Goal: Feedback & Contribution: Leave review/rating

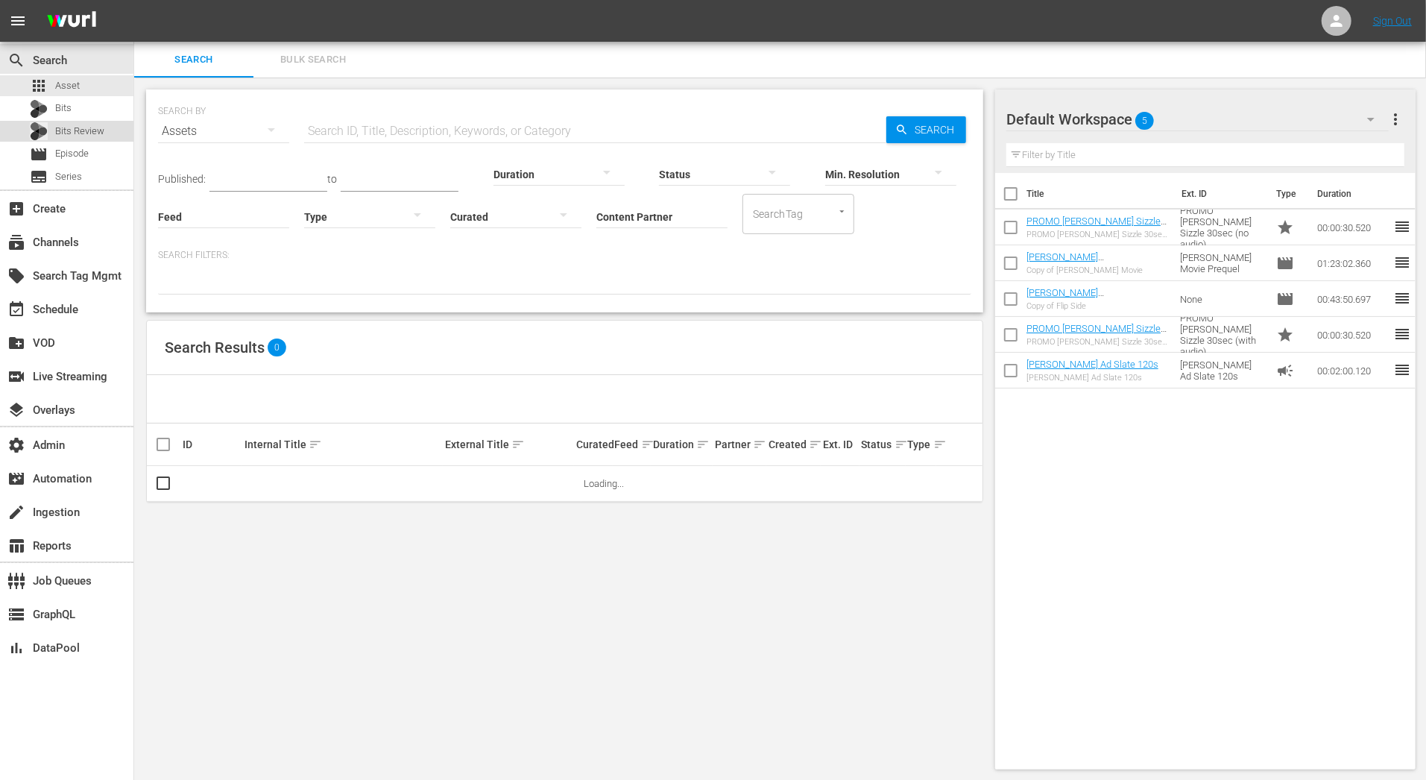
click at [92, 131] on span "Bits Review" at bounding box center [79, 131] width 49 height 15
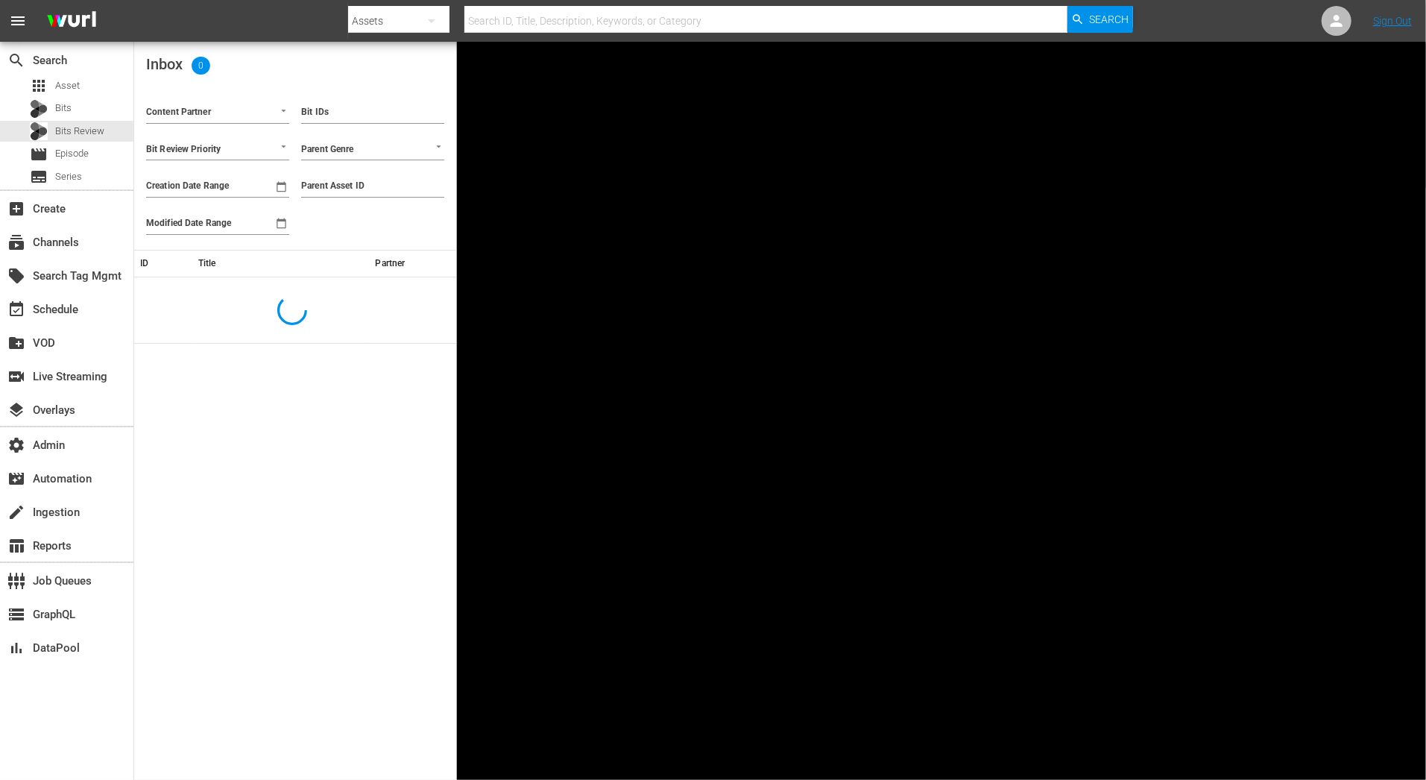
click at [376, 118] on input "Bit IDs" at bounding box center [372, 112] width 143 height 22
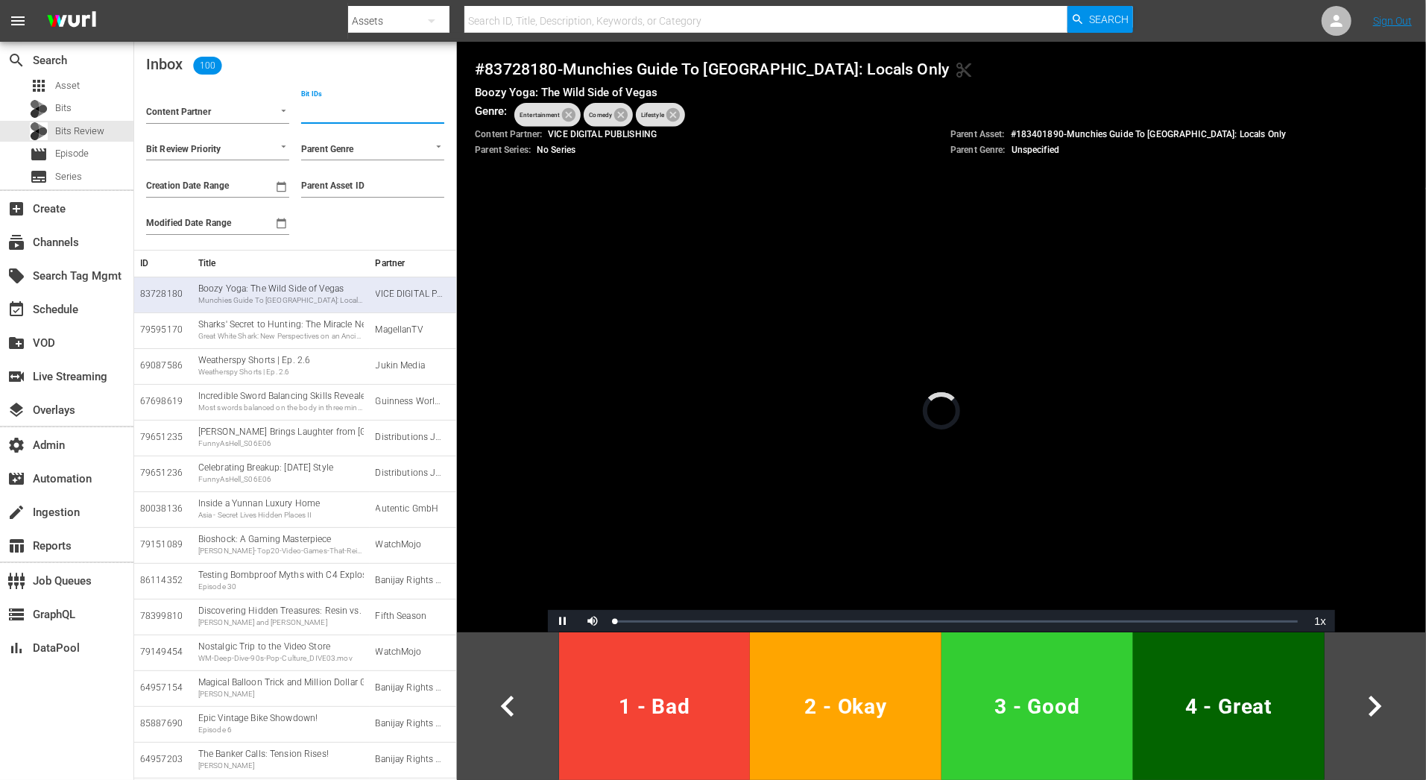
click at [238, 112] on input "Content Partner" at bounding box center [196, 113] width 101 height 19
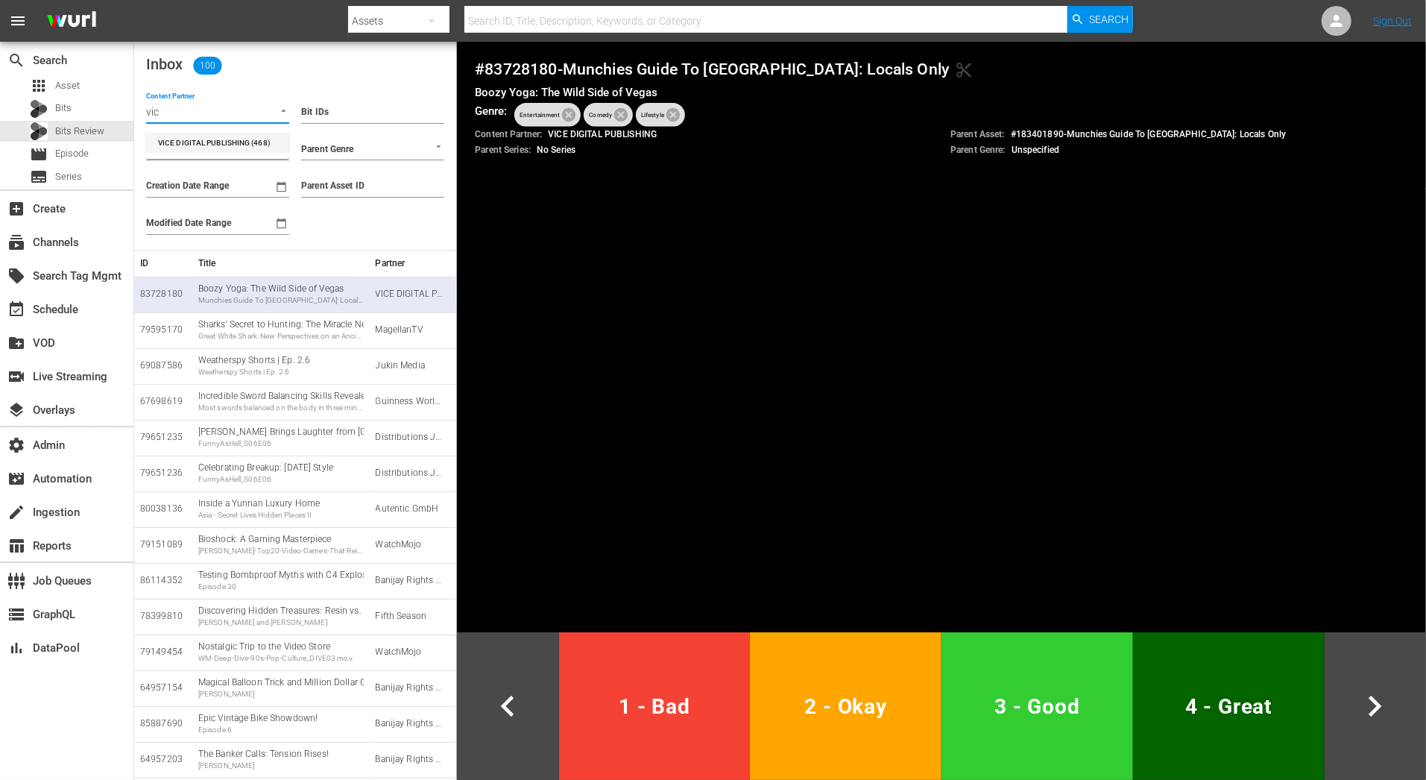
click at [249, 144] on li "VICE DIGITAL PUBLISHING (468)" at bounding box center [217, 143] width 143 height 20
click at [569, 121] on icon at bounding box center [568, 114] width 13 height 13
type input "VICE DIGITAL PUBLISHING (468)"
click at [653, 108] on input "text" at bounding box center [991, 111] width 749 height 19
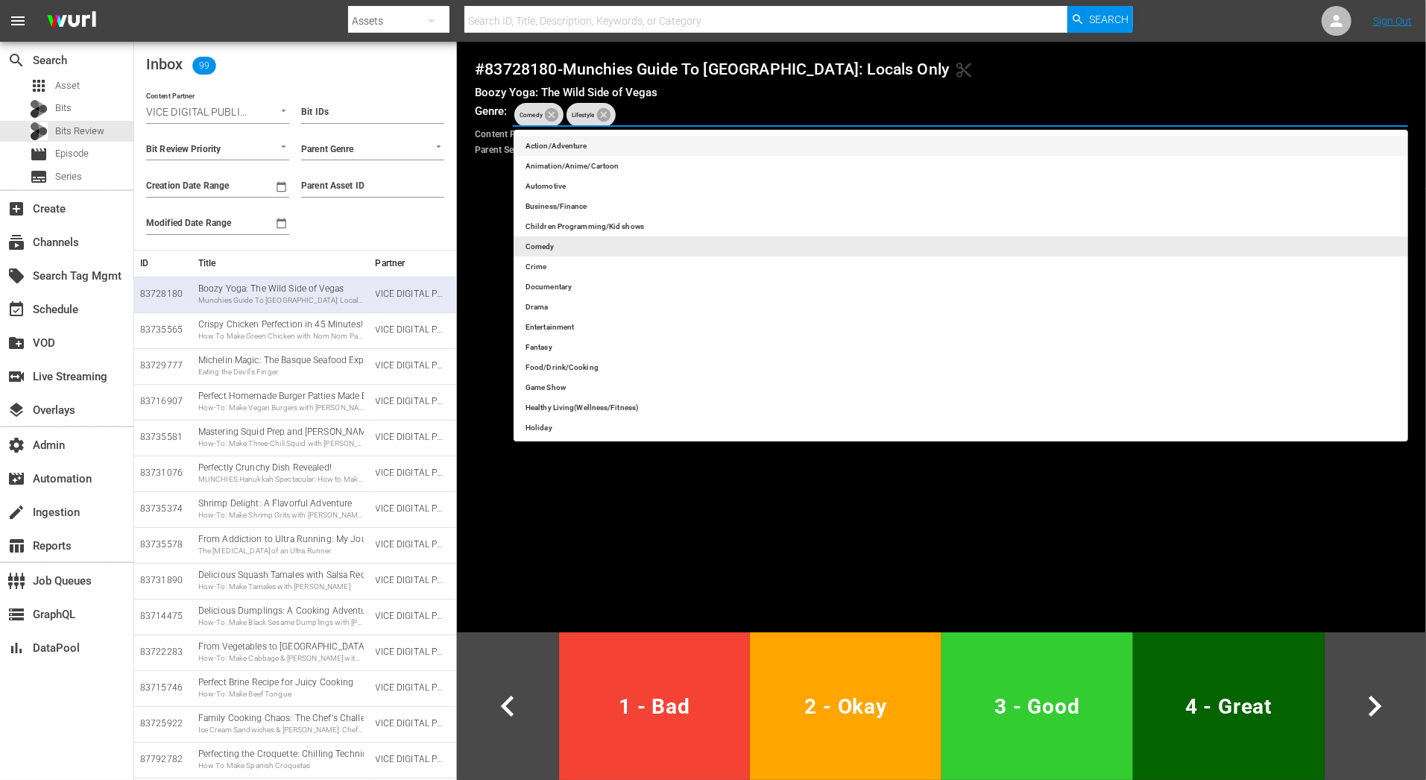
click at [484, 184] on div "# 83728180 - Munchies Guide To [GEOGRAPHIC_DATA]: Locals Only content_cut Boozy…" at bounding box center [941, 116] width 969 height 148
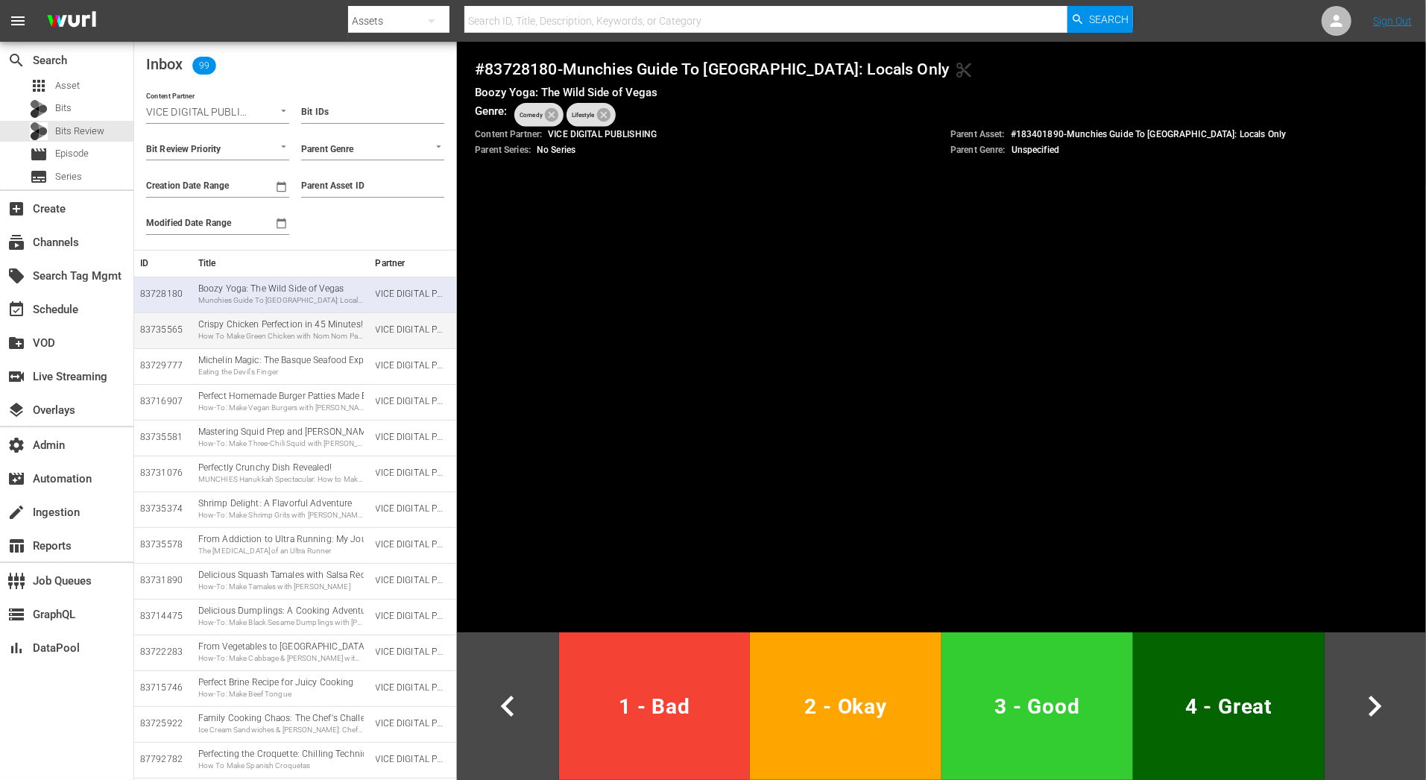
click at [336, 338] on div "How To Make Green Chicken with Nom Nom Paleo" at bounding box center [280, 336] width 165 height 10
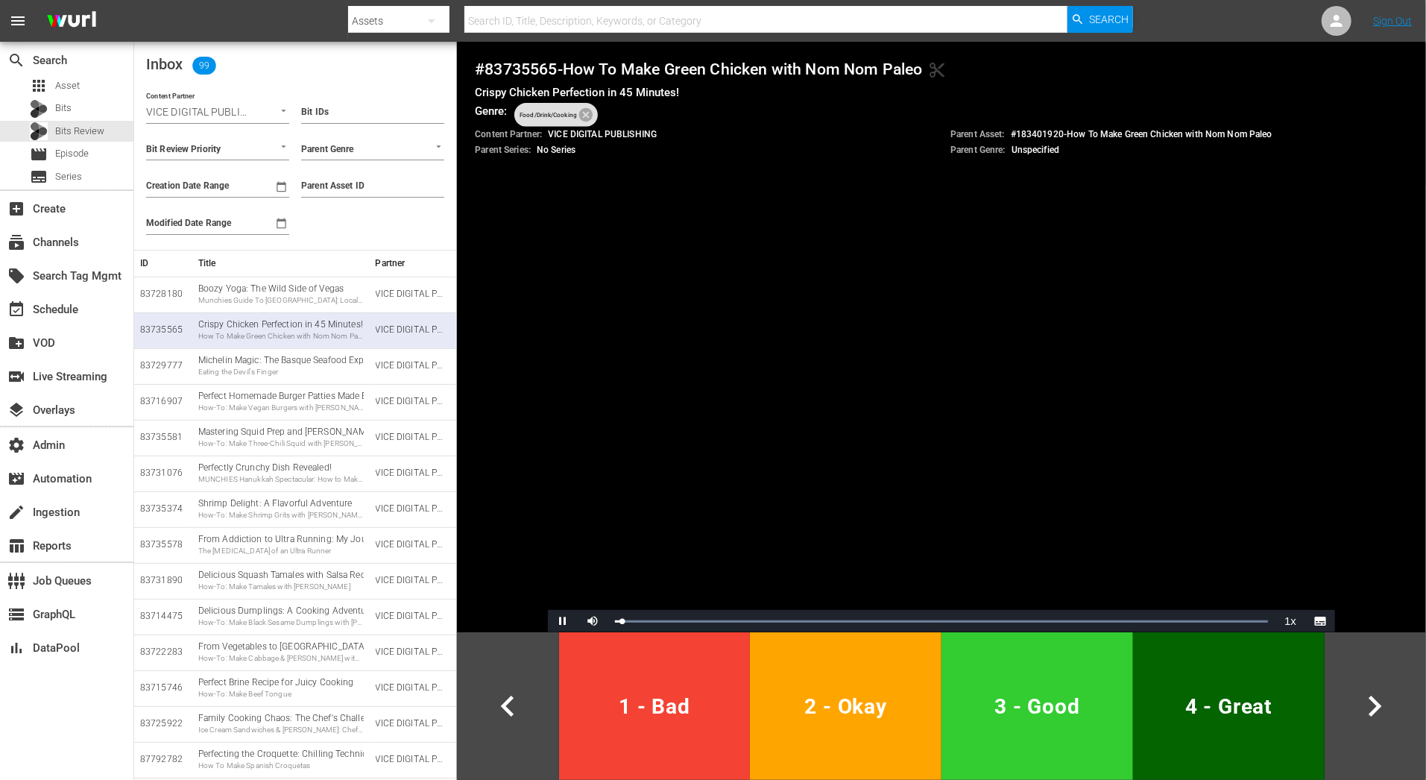
click at [683, 668] on button "1 - Bad" at bounding box center [655, 706] width 192 height 148
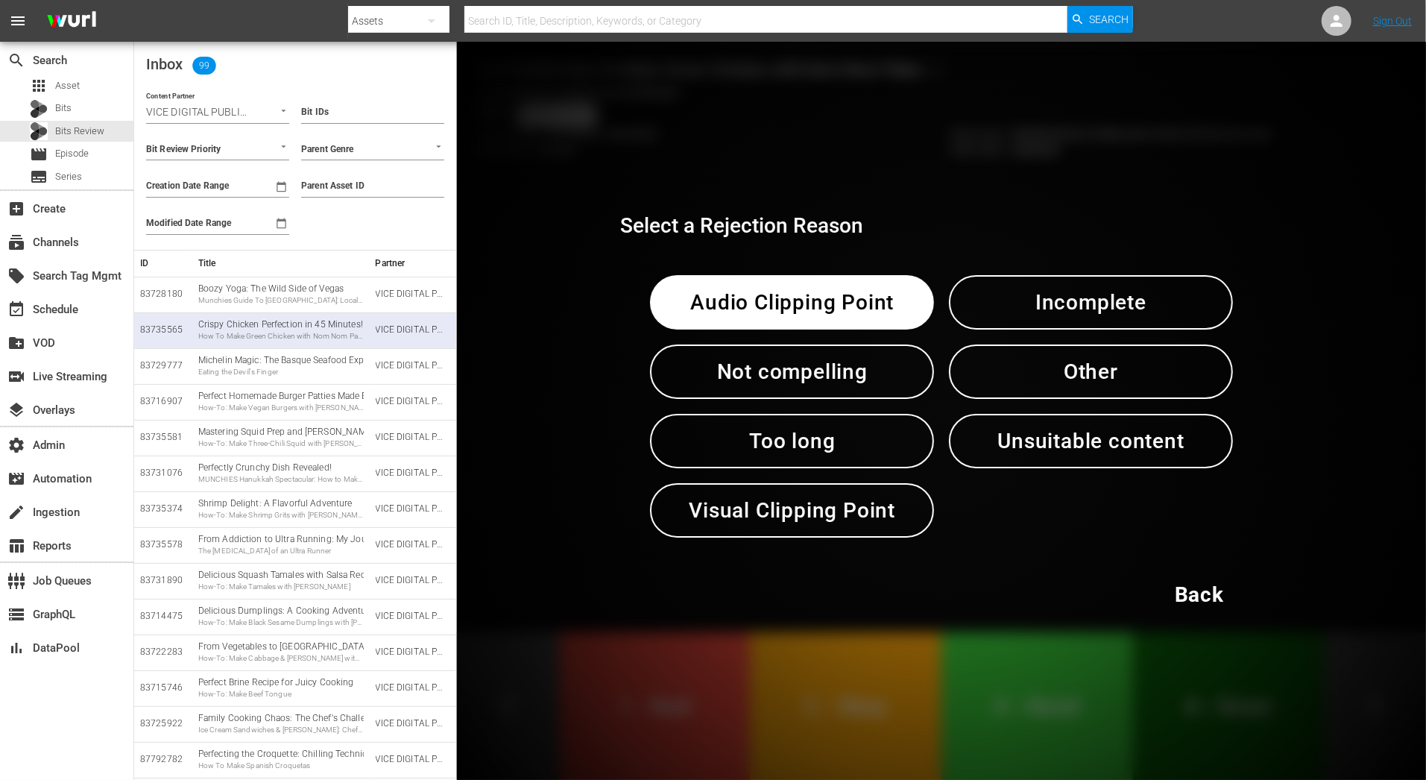
click at [1029, 308] on span "Incomplete" at bounding box center [1091, 302] width 206 height 37
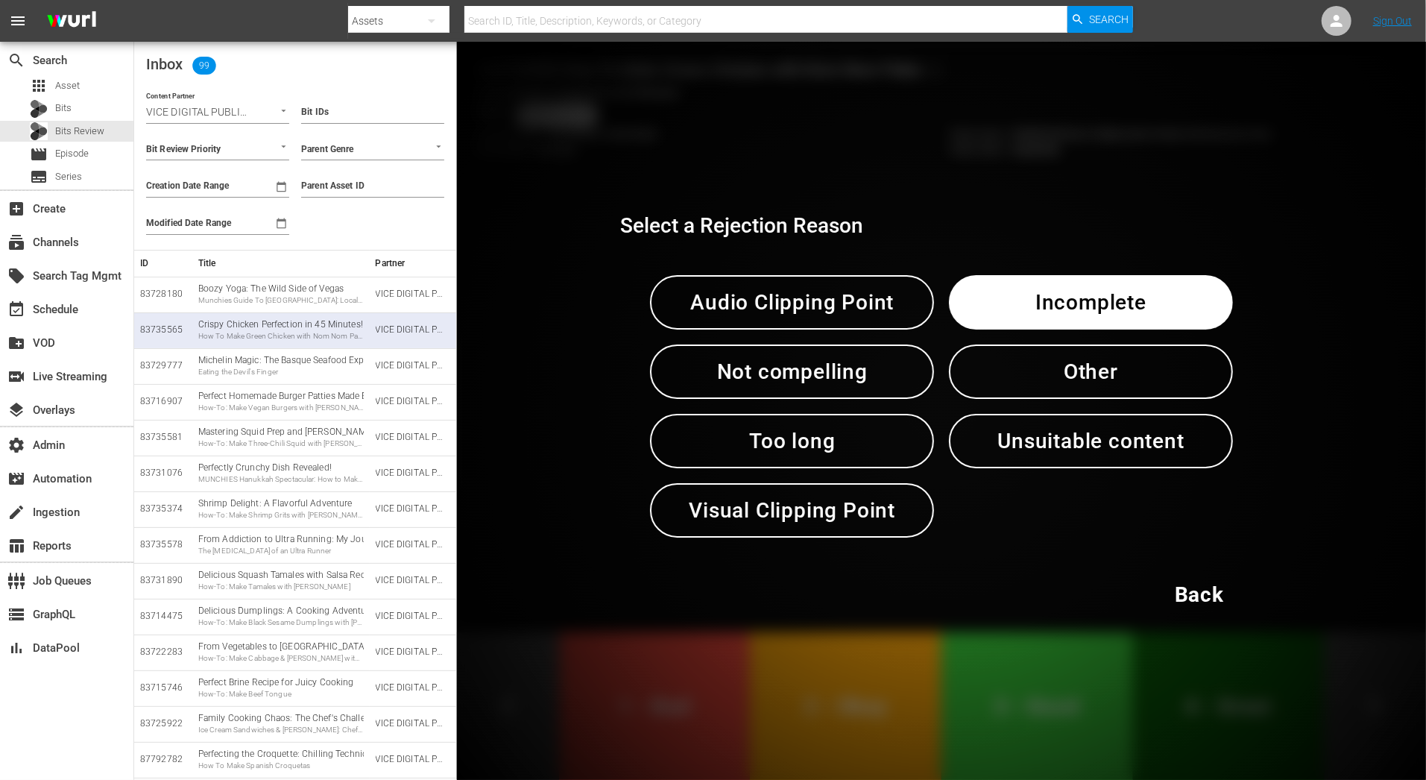
click at [1029, 308] on span "Incomplete" at bounding box center [1091, 302] width 206 height 37
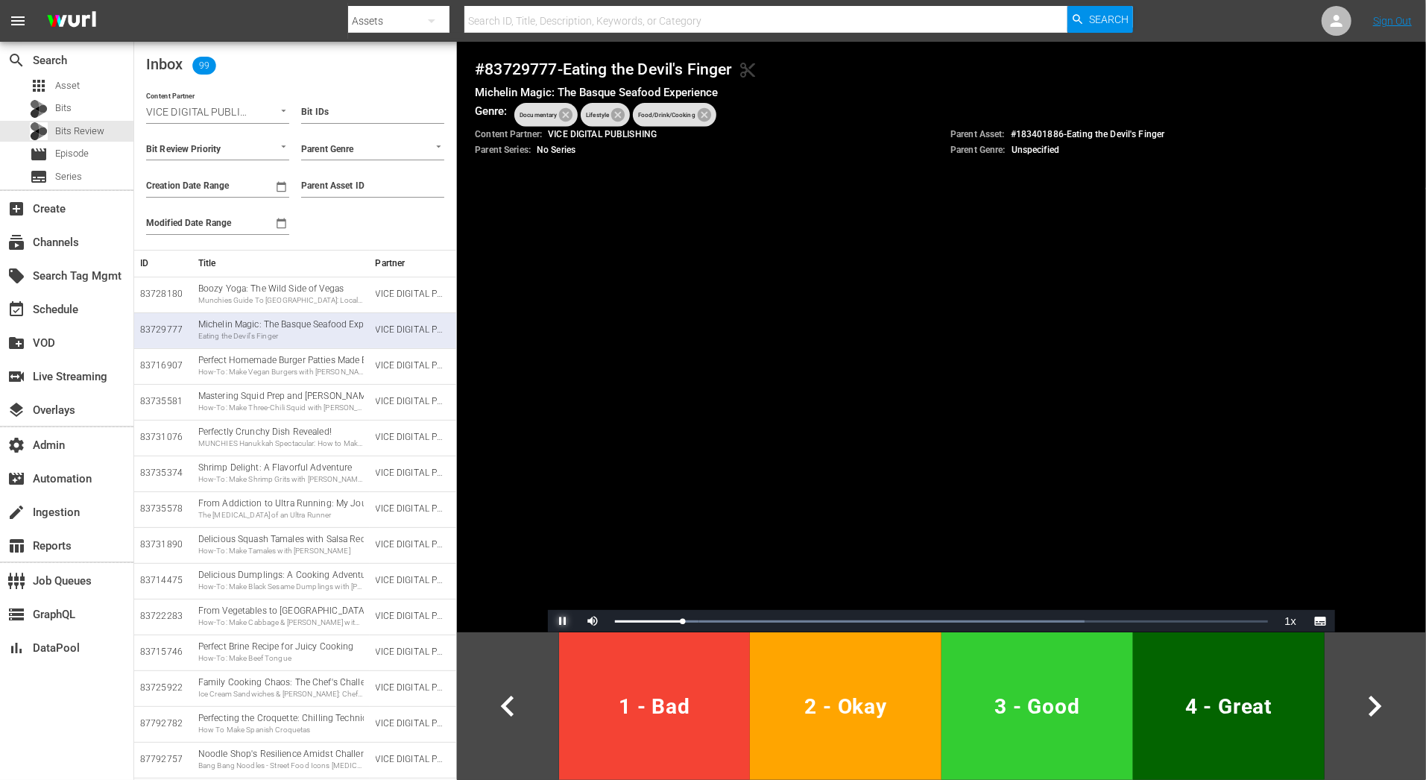
click at [563, 621] on span "Video Player" at bounding box center [563, 621] width 0 height 0
click at [278, 510] on div "The [MEDICAL_DATA] of an Ultra Runner" at bounding box center [280, 515] width 165 height 10
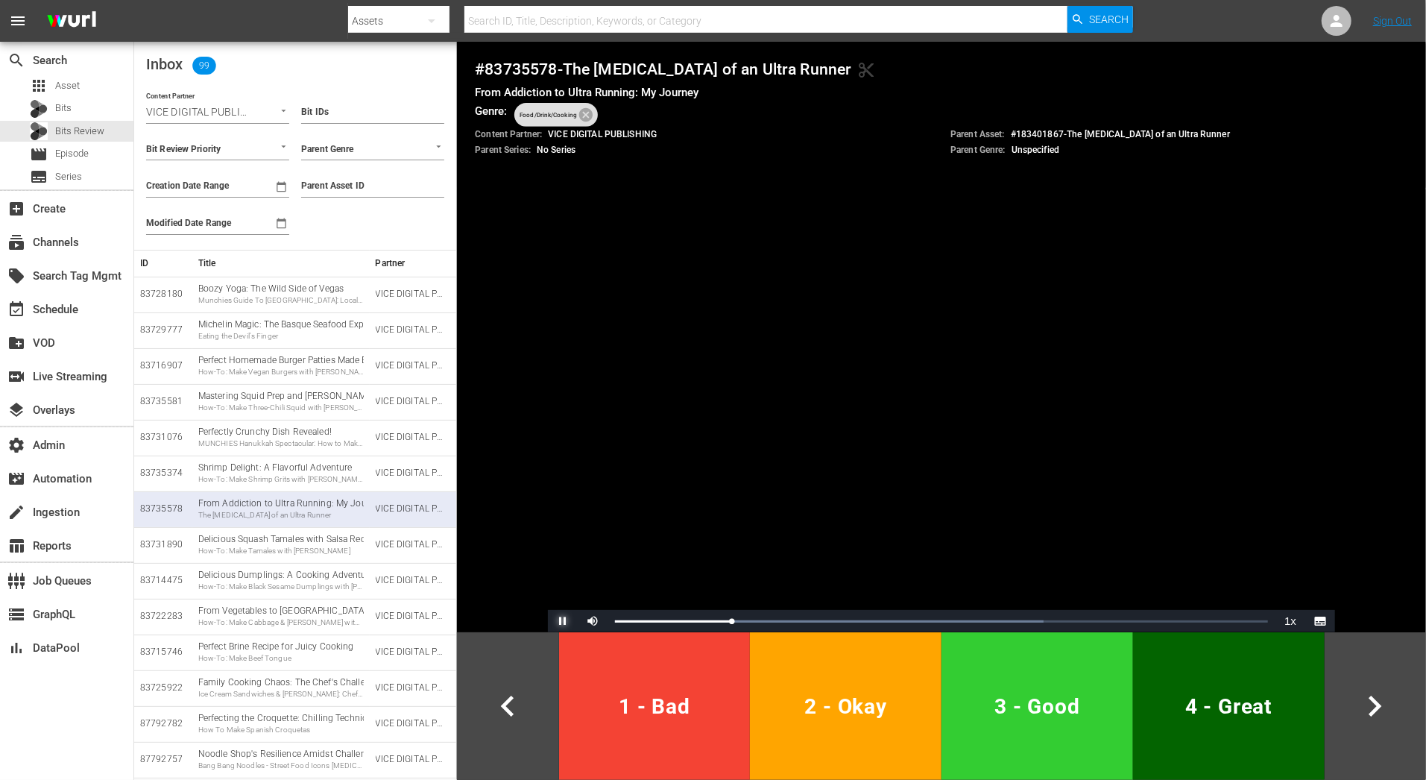
click at [563, 621] on span "Video Player" at bounding box center [563, 621] width 0 height 0
